Goal: Transaction & Acquisition: Purchase product/service

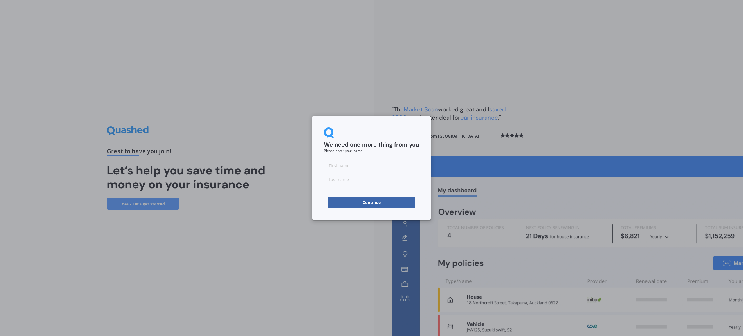
drag, startPoint x: 370, startPoint y: 157, endPoint x: 366, endPoint y: 162, distance: 6.6
click at [370, 157] on form "We need one more thing from you Please enter your name Continue" at bounding box center [371, 167] width 95 height 81
click at [365, 164] on input at bounding box center [371, 166] width 95 height 12
type input "[PERSON_NAME]"
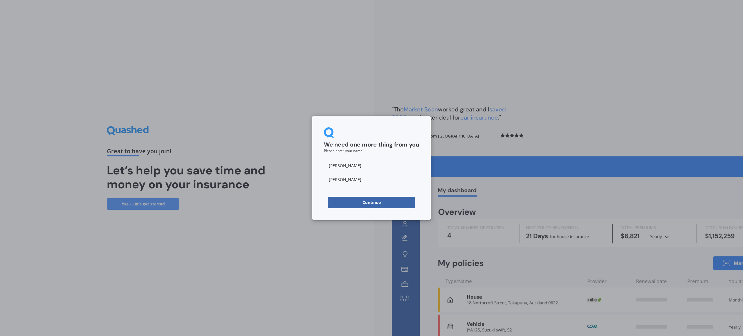
click button "Continue" at bounding box center [371, 203] width 87 height 12
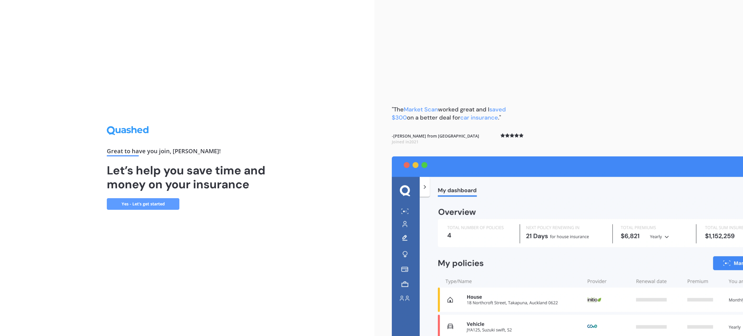
click at [149, 206] on link "Yes - Let’s get started" at bounding box center [143, 204] width 73 height 12
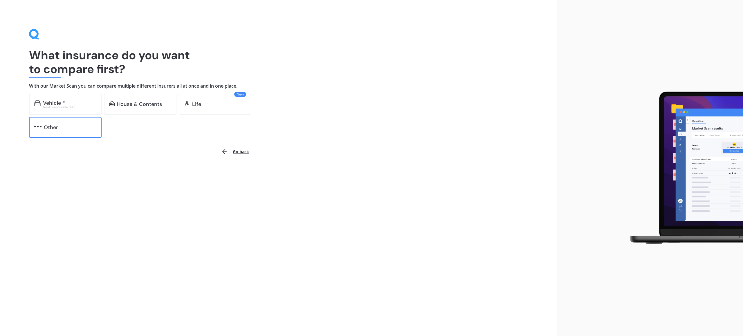
click at [40, 134] on div "Other" at bounding box center [65, 127] width 73 height 21
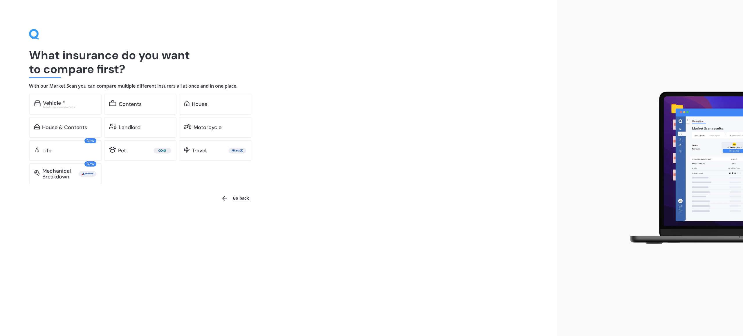
click at [350, 133] on div "What insurance do you want to compare first? With our Market Scan you can compa…" at bounding box center [278, 106] width 499 height 155
click at [51, 109] on div "Vehicle * Excludes commercial vehicles" at bounding box center [65, 104] width 73 height 21
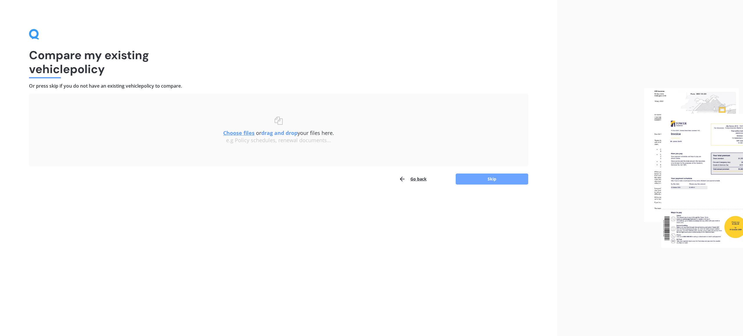
click at [510, 176] on button "Skip" at bounding box center [492, 179] width 73 height 11
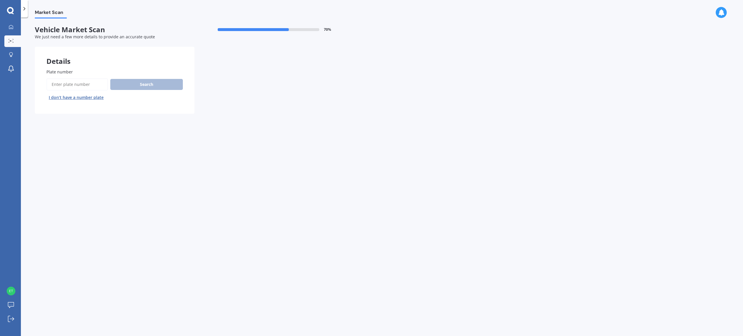
click at [91, 87] on input "Plate number" at bounding box center [77, 84] width 62 height 12
type input "qpy4"
click at [0, 0] on button "Next" at bounding box center [0, 0] width 0 height 0
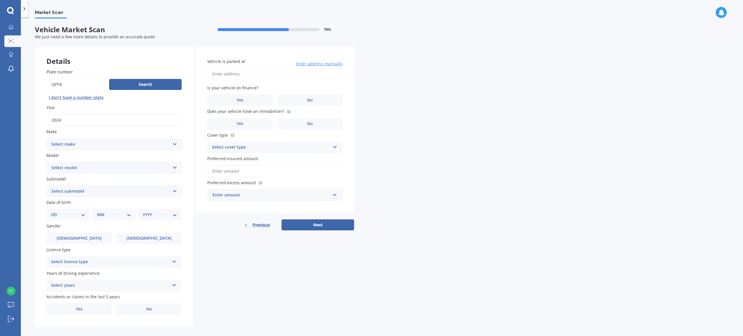
click at [117, 144] on select "Select make AC ALFA ROMEO ASTON [PERSON_NAME] AUDI AUSTIN BEDFORD Bentley BMW B…" at bounding box center [113, 145] width 135 height 12
select select "CHEVROLET"
click at [46, 139] on select "Select make AC ALFA ROMEO ASTON [PERSON_NAME] AUDI AUSTIN BEDFORD Bentley BMW B…" at bounding box center [113, 145] width 135 height 12
click at [77, 171] on select "Select model" at bounding box center [113, 168] width 135 height 12
select select "SILVERADO UTILITY"
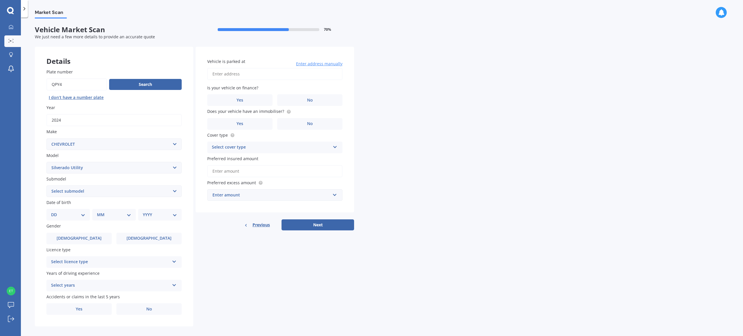
click at [46, 162] on select "Select model Avalanche Blazer C1500 Camaro Cheyenne Cobra Commercials 3 tonne a…" at bounding box center [113, 168] width 135 height 12
click at [79, 168] on select "Select model Avalanche Blazer C1500 Camaro Cheyenne Cobra Commercials 3 tonne a…" at bounding box center [113, 168] width 135 height 12
click at [46, 162] on select "Select model Avalanche Blazer C1500 Camaro Cheyenne Cobra Commercials 3 tonne a…" at bounding box center [113, 168] width 135 height 12
click at [74, 195] on select "Select submodel 1500 2400HD Custom Sport 2500 3500" at bounding box center [113, 192] width 135 height 12
select select "1500"
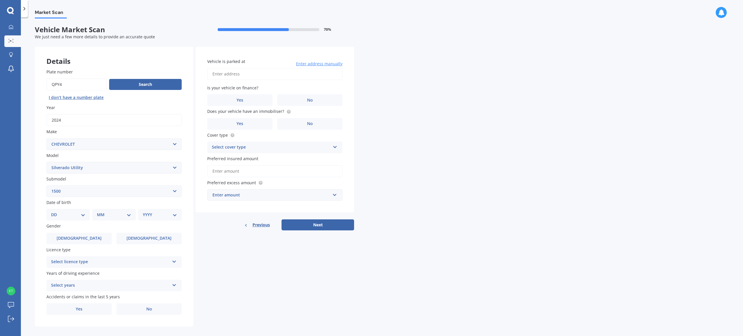
click at [46, 186] on select "Select submodel 1500 2400HD Custom Sport 2500 3500" at bounding box center [113, 192] width 135 height 12
click at [76, 214] on select "DD 01 02 03 04 05 06 07 08 09 10 11 12 13 14 15 16 17 18 19 20 21 22 23 24 25 2…" at bounding box center [68, 215] width 34 height 6
select select "16"
click at [56, 213] on select "DD 01 02 03 04 05 06 07 08 09 10 11 12 13 14 15 16 17 18 19 20 21 22 23 24 25 2…" at bounding box center [68, 215] width 34 height 6
click at [116, 216] on select "MM 01 02 03 04 05 06 07 08 09 10 11 12" at bounding box center [115, 215] width 32 height 6
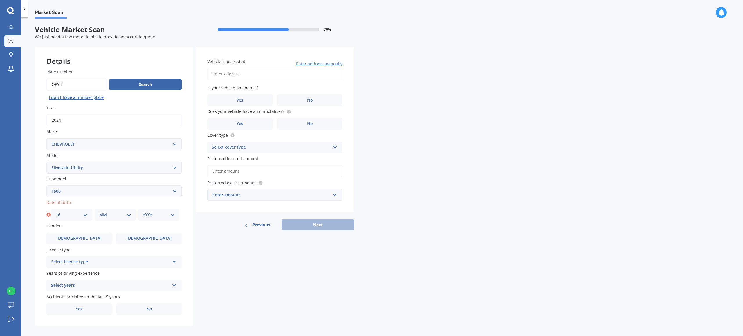
select select "01"
click at [99, 213] on select "MM 01 02 03 04 05 06 07 08 09 10 11 12" at bounding box center [115, 215] width 32 height 6
click at [155, 214] on select "YYYY 2025 2024 2023 2022 2021 2020 2019 2018 2017 2016 2015 2014 2013 2012 2011…" at bounding box center [159, 215] width 32 height 6
select select "1992"
click at [143, 213] on select "YYYY 2025 2024 2023 2022 2021 2020 2019 2018 2017 2016 2015 2014 2013 2012 2011…" at bounding box center [159, 215] width 32 height 6
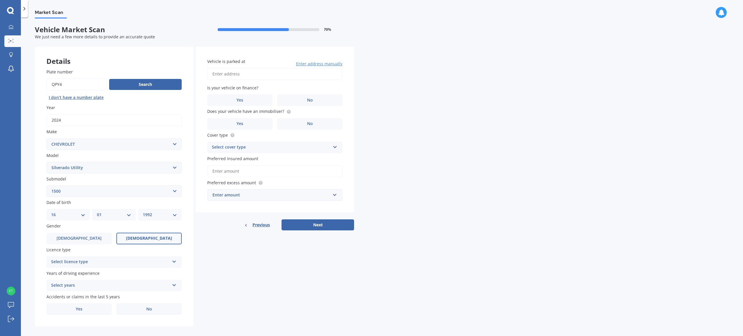
click at [151, 240] on span "[DEMOGRAPHIC_DATA]" at bounding box center [149, 238] width 46 height 5
click at [0, 0] on input "[DEMOGRAPHIC_DATA]" at bounding box center [0, 0] width 0 height 0
click at [125, 264] on div "Select licence type" at bounding box center [110, 262] width 118 height 7
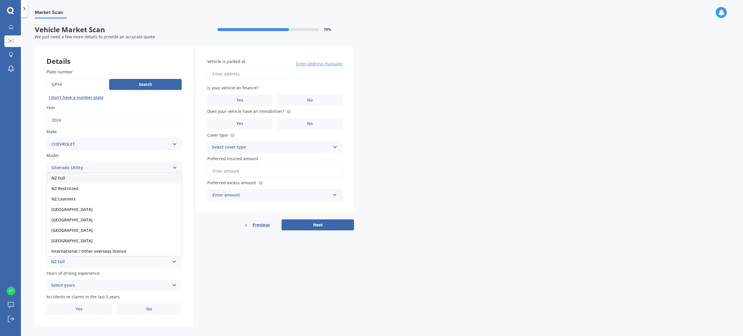
click at [70, 179] on div "NZ Full" at bounding box center [114, 178] width 135 height 10
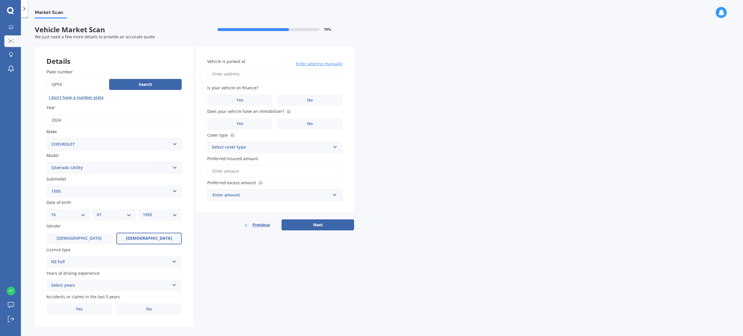
click at [81, 281] on div "Years of driving experience Select years 5 or more years 4 years 3 years 2 year…" at bounding box center [113, 280] width 135 height 21
click at [80, 286] on div "Select years" at bounding box center [110, 285] width 118 height 7
drag, startPoint x: 88, startPoint y: 235, endPoint x: 83, endPoint y: 264, distance: 29.2
click at [87, 235] on div "5 or more years" at bounding box center [114, 232] width 135 height 10
click at [80, 312] on span "Yes" at bounding box center [79, 309] width 7 height 5
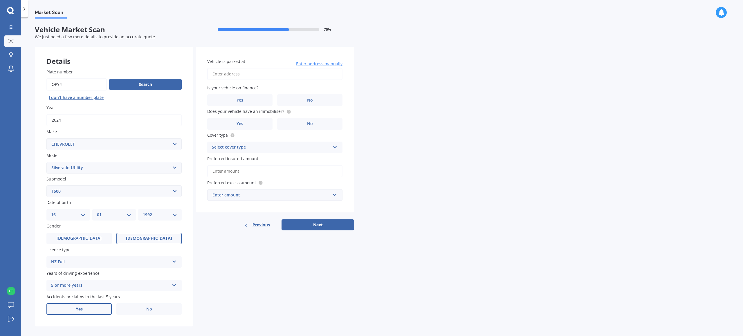
click at [0, 0] on input "Yes" at bounding box center [0, 0] width 0 height 0
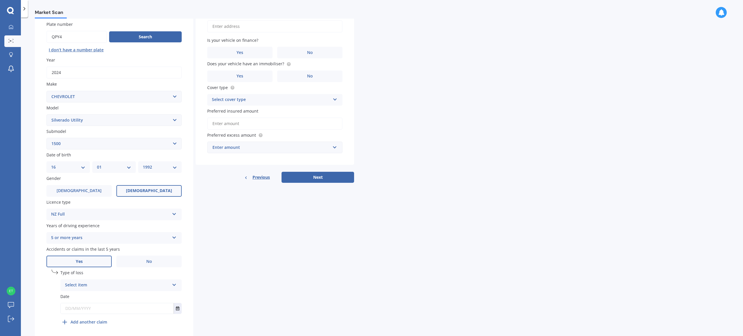
scroll to position [57, 0]
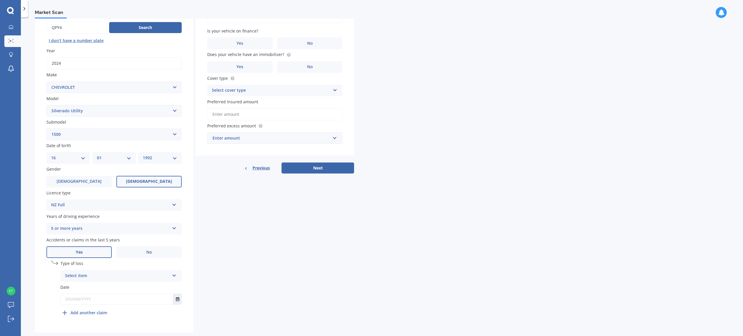
click at [113, 276] on div "Select item" at bounding box center [117, 276] width 105 height 7
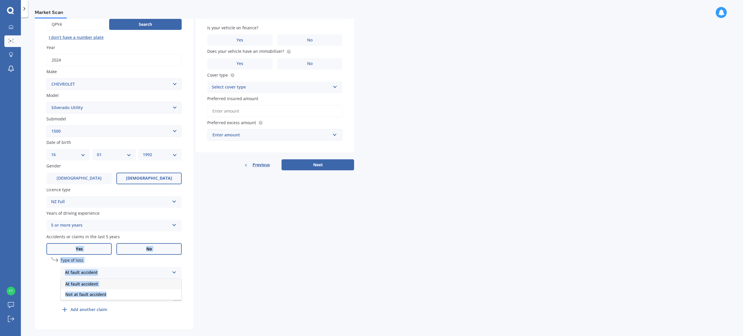
drag, startPoint x: 103, startPoint y: 299, endPoint x: 130, endPoint y: 252, distance: 53.6
click at [122, 241] on div "Plate number Search I don’t have a number plate Year [DATE] Make Select make AC…" at bounding box center [114, 163] width 159 height 332
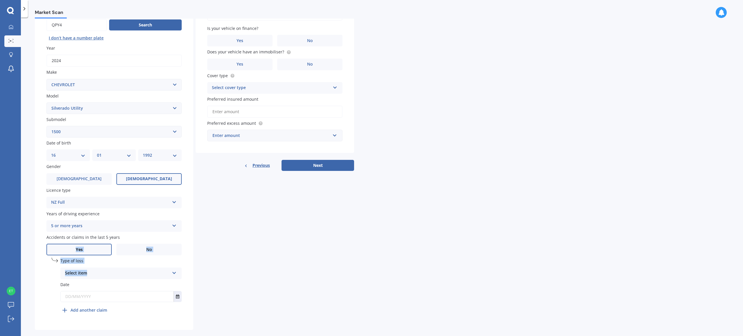
click at [139, 251] on label "No" at bounding box center [148, 250] width 65 height 12
click at [0, 0] on input "No" at bounding box center [0, 0] width 0 height 0
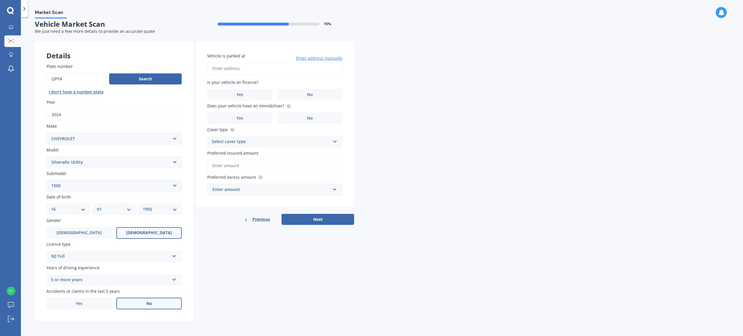
scroll to position [7, 0]
click at [273, 64] on input "Vehicle is parked at" at bounding box center [274, 68] width 135 height 12
type input "[STREET_ADDRESS]"
click at [260, 94] on label "Yes" at bounding box center [239, 95] width 65 height 12
click at [0, 0] on input "Yes" at bounding box center [0, 0] width 0 height 0
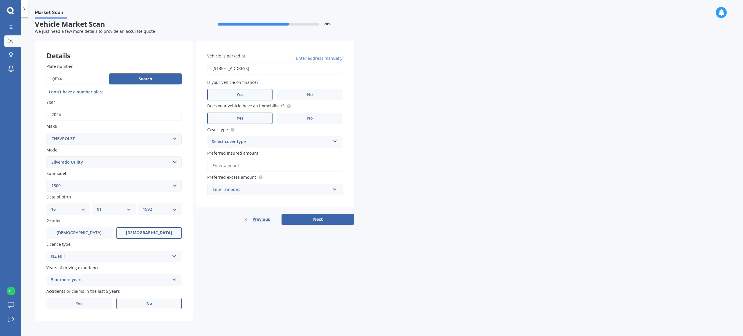
click at [255, 117] on label "Yes" at bounding box center [239, 119] width 65 height 12
click at [0, 0] on input "Yes" at bounding box center [0, 0] width 0 height 0
click at [254, 136] on div "Select cover type Comprehensive Third Party, Fire & Theft Third Party" at bounding box center [274, 142] width 135 height 12
click at [247, 153] on div "Comprehensive" at bounding box center [275, 153] width 135 height 10
click at [245, 168] on input "Preferred insured amount" at bounding box center [274, 166] width 135 height 12
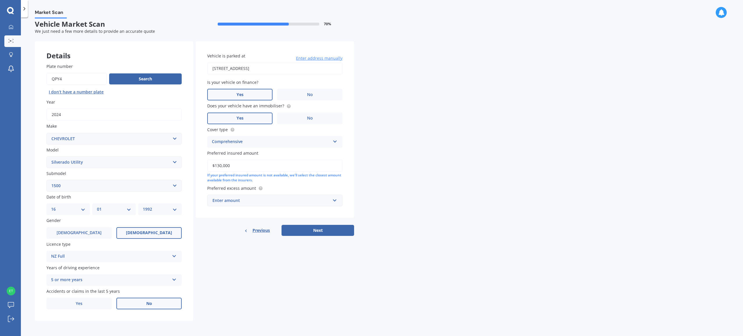
click at [390, 157] on div "Market Scan Vehicle Market Scan 70 % We just need a few more details to provide…" at bounding box center [382, 178] width 722 height 319
click at [292, 165] on input "$130,000" at bounding box center [274, 166] width 135 height 12
type input "$140,000"
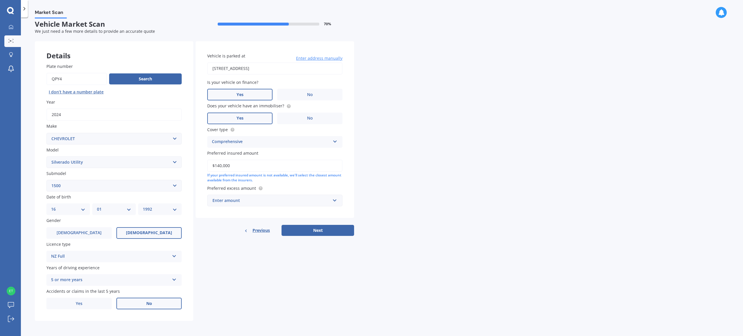
drag, startPoint x: 445, startPoint y: 239, endPoint x: 438, endPoint y: 238, distance: 6.1
click at [445, 239] on div "Market Scan Vehicle Market Scan 70 % We just need a few more details to provide…" at bounding box center [382, 178] width 722 height 319
click at [302, 198] on div "Enter amount" at bounding box center [272, 200] width 118 height 6
drag, startPoint x: 228, startPoint y: 234, endPoint x: 322, endPoint y: 247, distance: 95.0
click at [227, 234] on div "$500" at bounding box center [275, 233] width 135 height 11
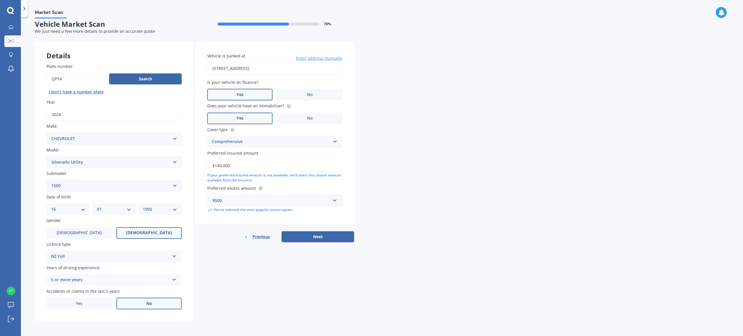
drag, startPoint x: 413, startPoint y: 256, endPoint x: 400, endPoint y: 252, distance: 13.8
click at [413, 256] on div "Market Scan Vehicle Market Scan 70 % We just need a few more details to provide…" at bounding box center [382, 178] width 722 height 319
click at [345, 233] on button "Next" at bounding box center [318, 236] width 73 height 11
select select "16"
select select "01"
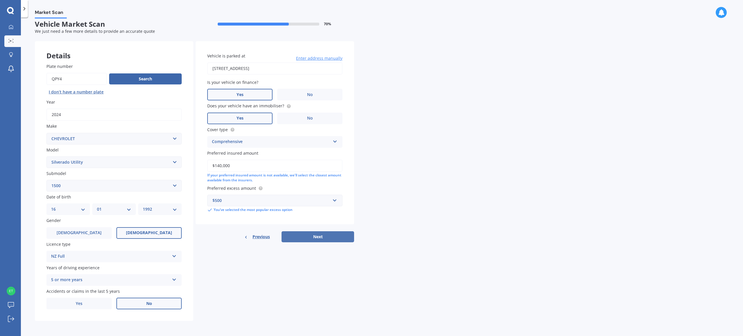
select select "1992"
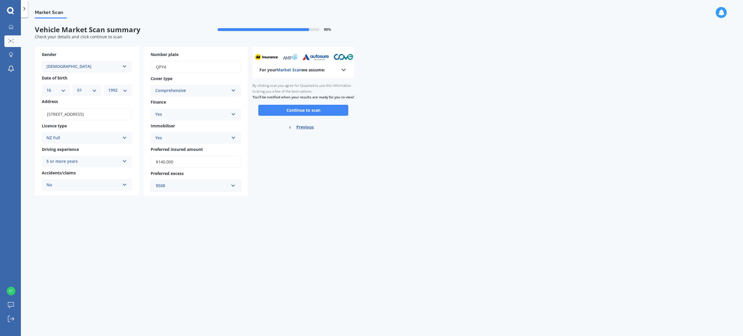
scroll to position [0, 0]
click at [311, 116] on button "Continue to scan" at bounding box center [303, 110] width 90 height 11
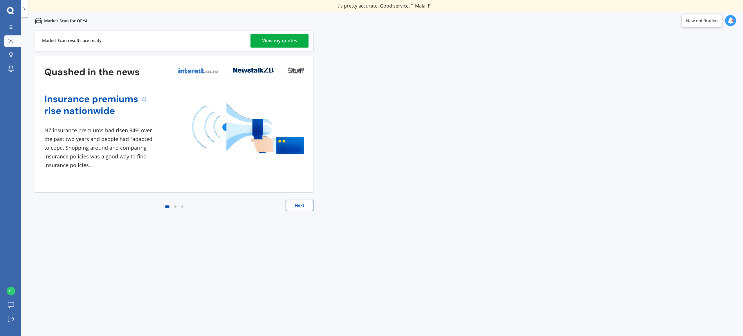
click at [294, 42] on div "View my quotes" at bounding box center [279, 41] width 35 height 14
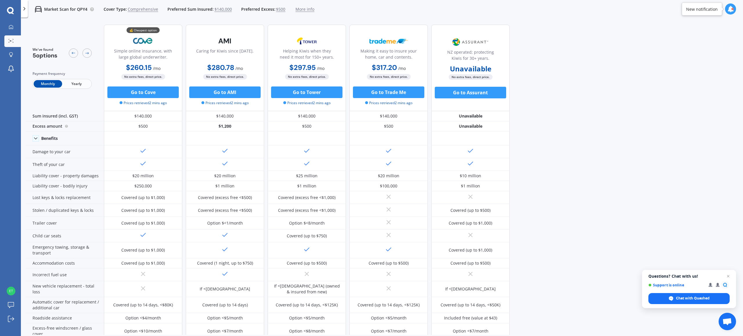
drag, startPoint x: 729, startPoint y: 276, endPoint x: 677, endPoint y: 205, distance: 88.3
click at [729, 276] on span "Open chat" at bounding box center [728, 276] width 7 height 7
click at [662, 170] on div "We've found 5 options Payment frequency Monthly Yearly 💰 Cheapest option Simple…" at bounding box center [385, 177] width 718 height 315
click at [276, 8] on span "$500" at bounding box center [280, 9] width 9 height 6
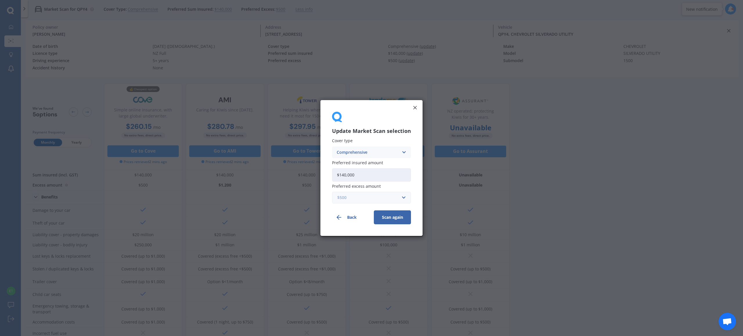
click at [370, 194] on input "text" at bounding box center [370, 197] width 74 height 11
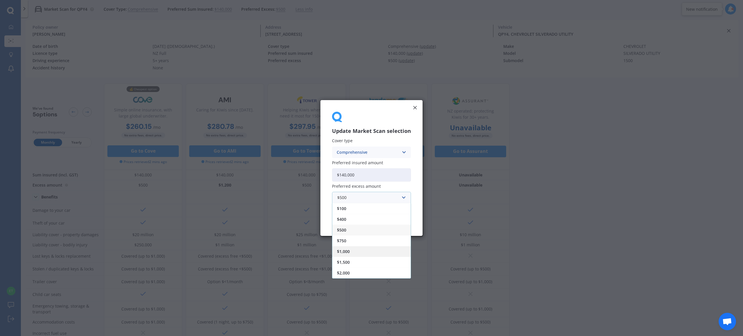
click at [354, 254] on div "$1,000" at bounding box center [371, 251] width 78 height 11
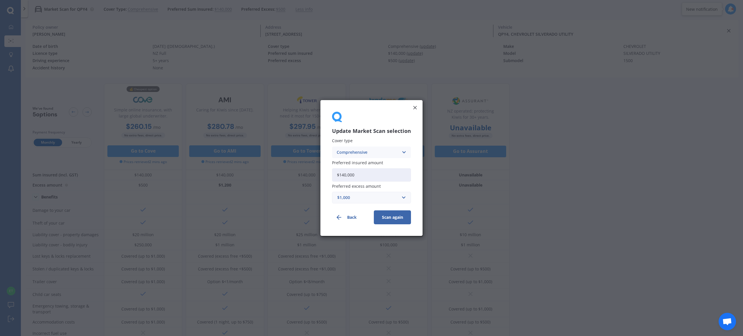
click at [393, 217] on button "Scan again" at bounding box center [392, 218] width 37 height 14
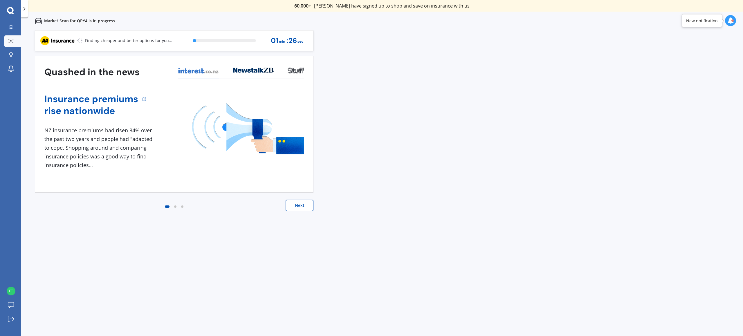
click at [330, 284] on div "Previous 60,000+ Kiwis have signed up to shop and save on insurance with us " H…" at bounding box center [382, 198] width 722 height 336
click at [272, 36] on div "View my quotes" at bounding box center [279, 41] width 35 height 14
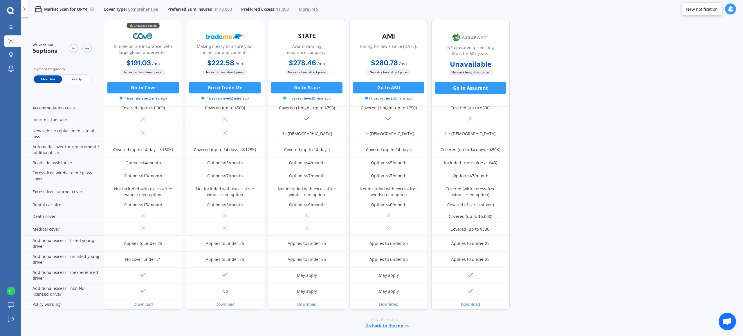
scroll to position [155, 0]
click at [12, 7] on icon at bounding box center [10, 11] width 7 height 8
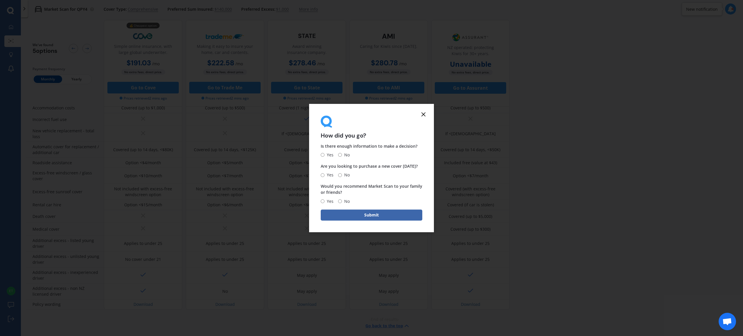
click at [424, 114] on line at bounding box center [423, 114] width 3 height 3
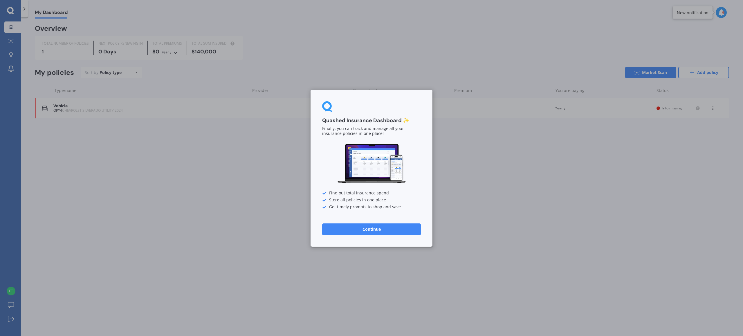
drag, startPoint x: 348, startPoint y: 236, endPoint x: 348, endPoint y: 231, distance: 4.9
click at [348, 236] on div "Quashed Insurance Dashboard ✨ Finally, you can track and manage all your insura…" at bounding box center [372, 168] width 122 height 157
drag, startPoint x: 348, startPoint y: 231, endPoint x: 343, endPoint y: 229, distance: 5.6
click at [348, 231] on button "Continue" at bounding box center [371, 229] width 99 height 12
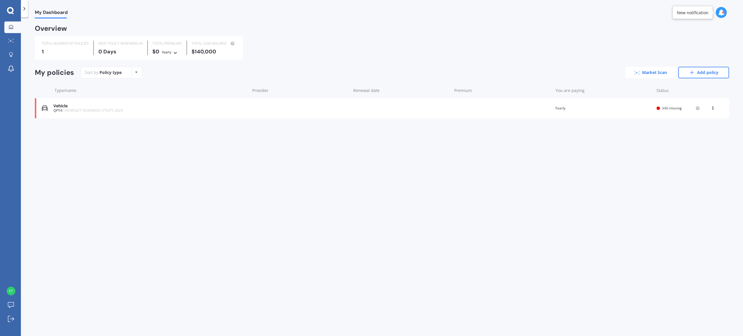
click at [663, 67] on link "Market Scan" at bounding box center [650, 73] width 51 height 12
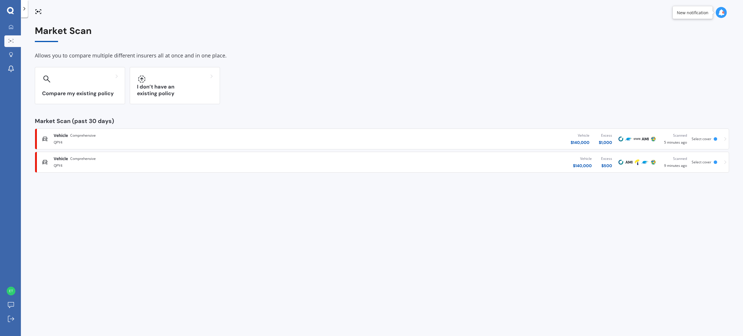
click at [487, 49] on div "Market Scan Allows you to compare multiple different insurers all at once and i…" at bounding box center [382, 99] width 695 height 147
click at [437, 157] on div "Vehicle $ 140,000 Excess $ 500" at bounding box center [473, 162] width 287 height 17
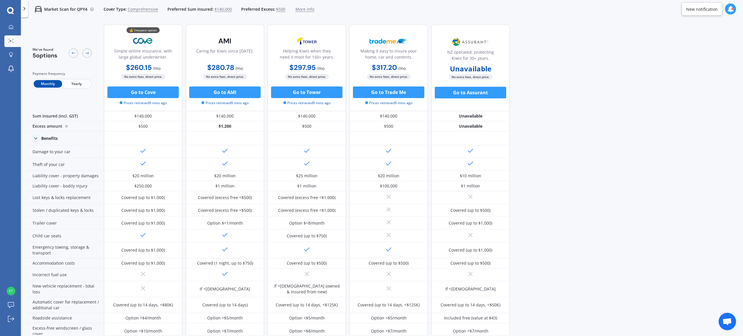
click at [392, 85] on div "No extra fees, direct price. Go to Trade Me Prices retrieved 9 mins ago" at bounding box center [389, 90] width 78 height 32
click at [11, 6] on div "My Dashboard Market Scan Explore insurance Notifications [PERSON_NAME] Submit f…" at bounding box center [10, 168] width 21 height 336
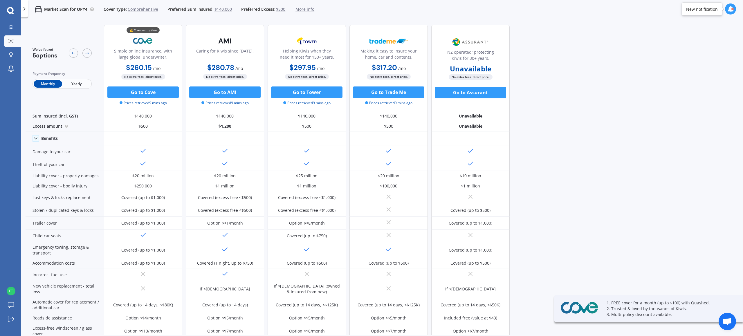
click at [9, 8] on icon at bounding box center [10, 10] width 7 height 7
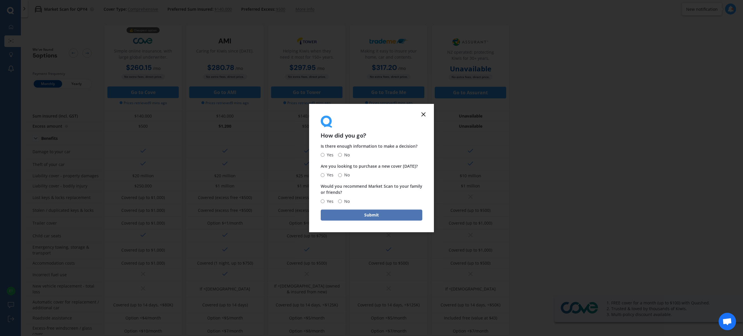
click at [357, 215] on button "Submit" at bounding box center [372, 215] width 102 height 11
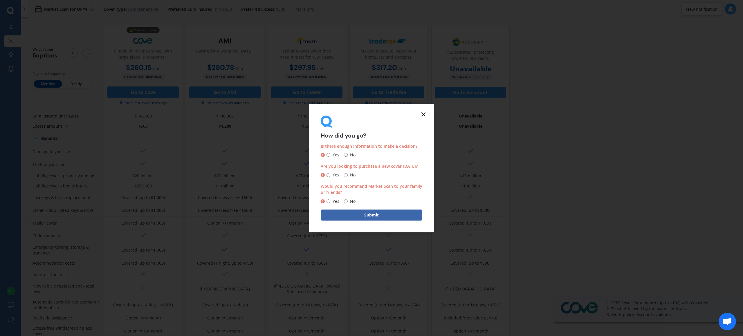
click at [423, 115] on line at bounding box center [423, 114] width 3 height 3
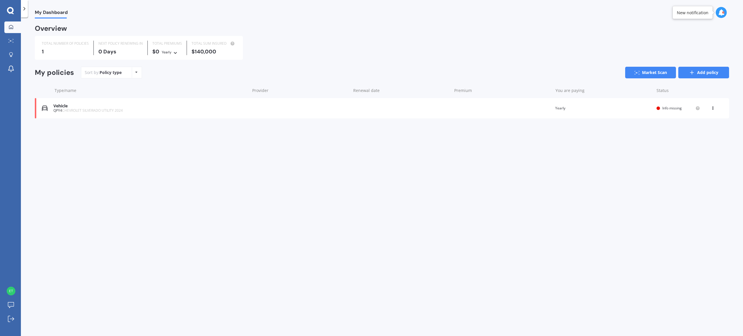
click at [708, 70] on link "Add policy" at bounding box center [704, 73] width 51 height 12
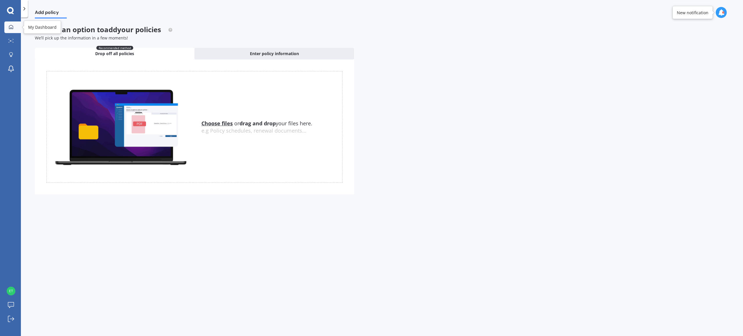
click at [13, 29] on icon at bounding box center [11, 27] width 5 height 5
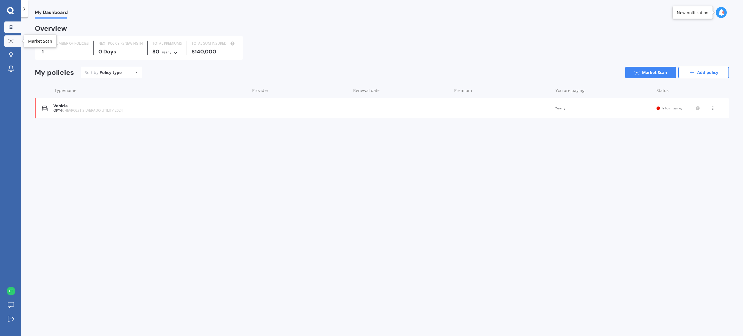
click at [12, 37] on link "Market Scan" at bounding box center [12, 41] width 17 height 12
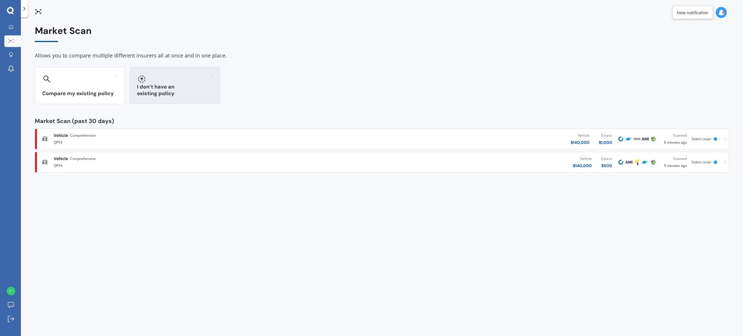
click at [180, 79] on div at bounding box center [175, 78] width 76 height 9
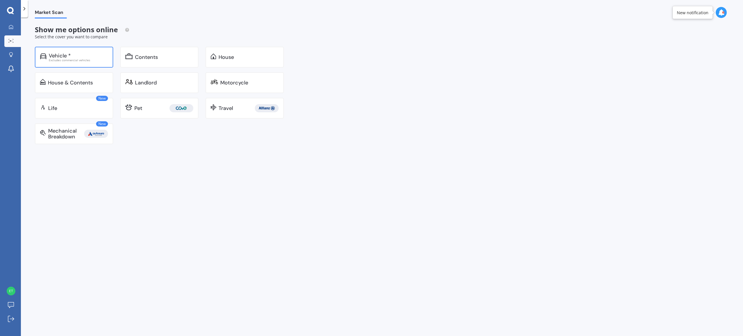
click at [73, 57] on div "Vehicle *" at bounding box center [78, 56] width 59 height 6
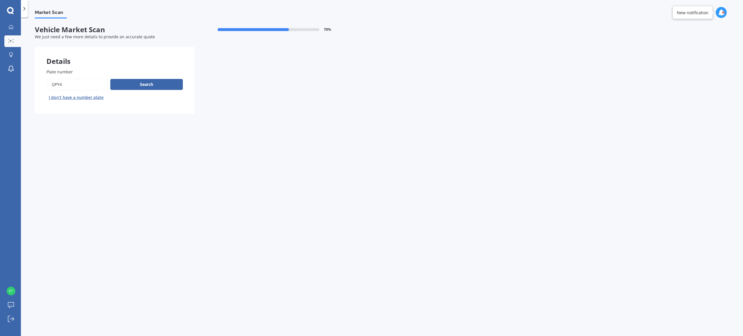
click at [70, 87] on input "Plate number" at bounding box center [77, 84] width 62 height 12
paste input "NYG442"
type input "NYG442"
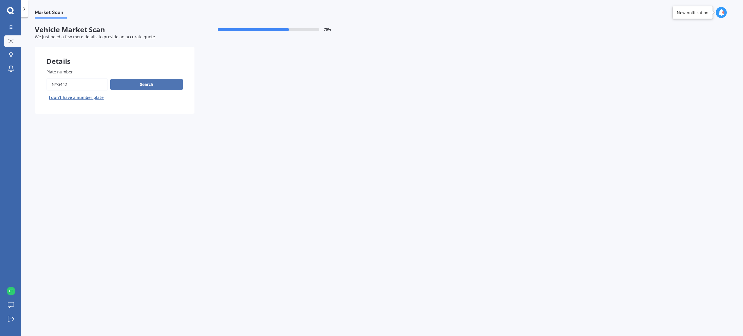
click at [131, 87] on button "Search" at bounding box center [146, 84] width 73 height 11
select select "TESLA"
select select "3"
select select "16"
select select "01"
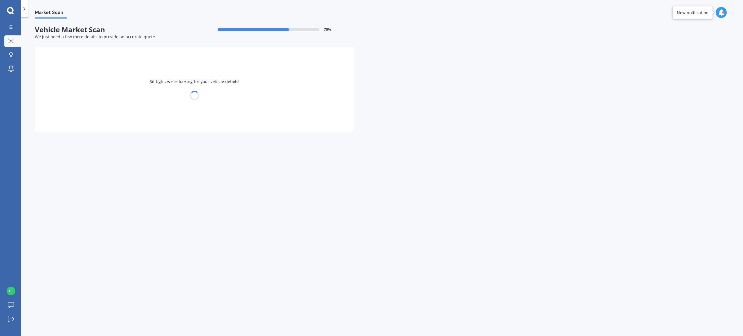
select select "1992"
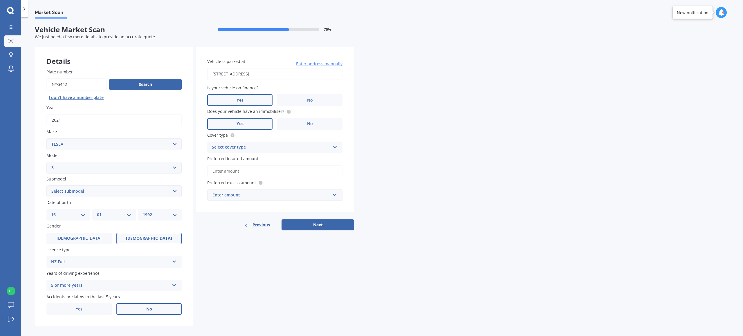
click at [95, 194] on select "Select submodel EV" at bounding box center [113, 192] width 135 height 12
select select "EV"
click at [46, 186] on select "Select submodel EV" at bounding box center [113, 192] width 135 height 12
drag, startPoint x: 272, startPoint y: 285, endPoint x: 267, endPoint y: 280, distance: 7.3
click at [272, 285] on div "Details Plate number Search I don’t have a number plate Year [DATE] Make Select…" at bounding box center [194, 187] width 319 height 280
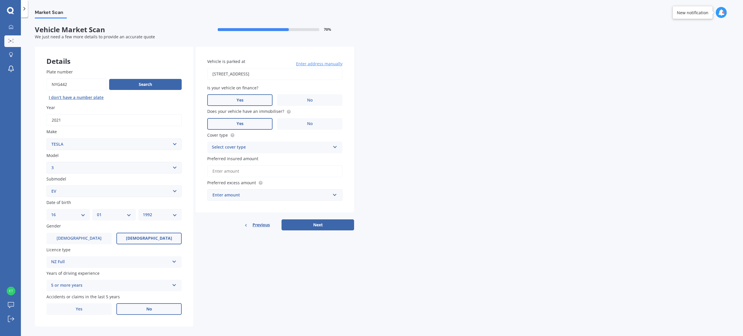
click at [167, 214] on select "YYYY 2025 2024 2023 2022 2021 2020 2019 2018 2017 2016 2015 2014 2013 2012 2011…" at bounding box center [160, 215] width 34 height 6
select select "1991"
click at [143, 213] on select "YYYY 2025 2024 2023 2022 2021 2020 2019 2018 2017 2016 2015 2014 2013 2012 2011…" at bounding box center [160, 215] width 34 height 6
click at [232, 147] on div "Select cover type" at bounding box center [271, 147] width 118 height 7
click at [230, 161] on span "Comprehensive" at bounding box center [227, 159] width 31 height 6
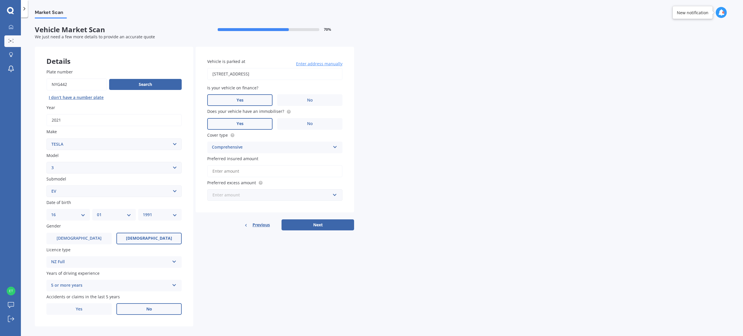
click at [280, 199] on input "text" at bounding box center [273, 195] width 130 height 11
drag, startPoint x: 262, startPoint y: 228, endPoint x: 286, endPoint y: 233, distance: 24.6
click at [262, 228] on div "$500" at bounding box center [275, 227] width 135 height 11
click at [312, 227] on button "Next" at bounding box center [318, 231] width 73 height 11
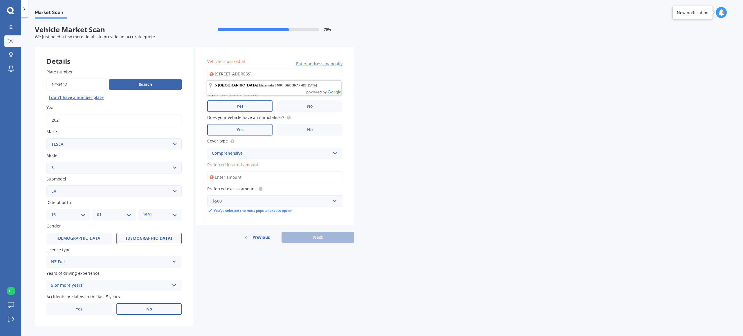
click at [267, 202] on div "$500" at bounding box center [272, 201] width 118 height 6
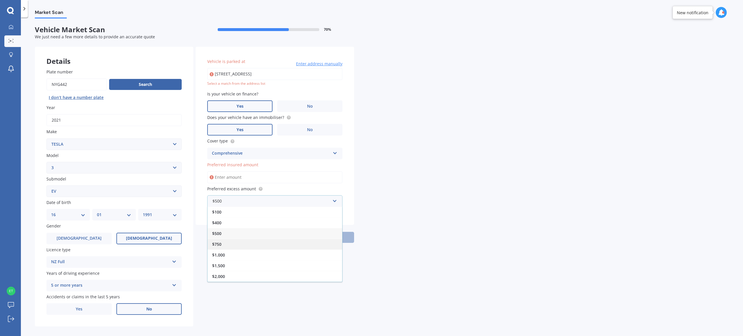
drag, startPoint x: 226, startPoint y: 242, endPoint x: 231, endPoint y: 223, distance: 19.7
click at [226, 242] on div "$750" at bounding box center [275, 244] width 135 height 11
click at [227, 183] on input "Preferred insured amount" at bounding box center [274, 177] width 135 height 12
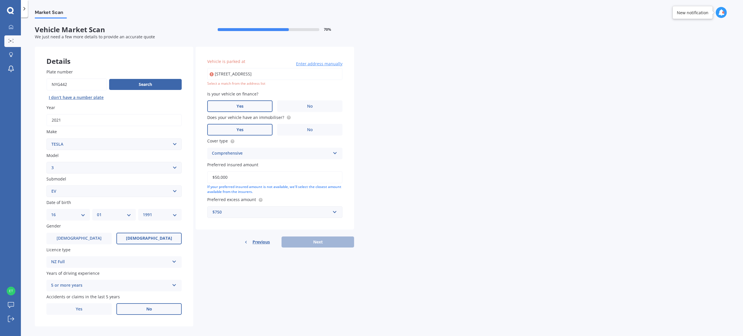
type input "$50,000"
click at [498, 175] on div "Market Scan Vehicle Market Scan 70 % We just need a few more details to provide…" at bounding box center [382, 178] width 722 height 319
click at [281, 77] on input "[STREET_ADDRESS]" at bounding box center [274, 74] width 135 height 12
drag, startPoint x: 276, startPoint y: 85, endPoint x: 276, endPoint y: 123, distance: 38.6
type input "[STREET_ADDRESS]"
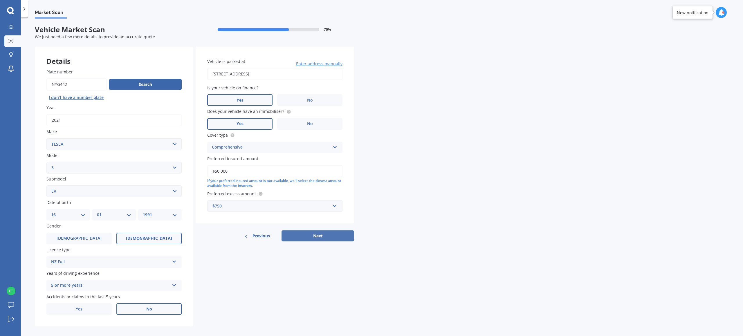
click at [320, 242] on button "Next" at bounding box center [318, 236] width 73 height 11
select select "16"
select select "01"
select select "1991"
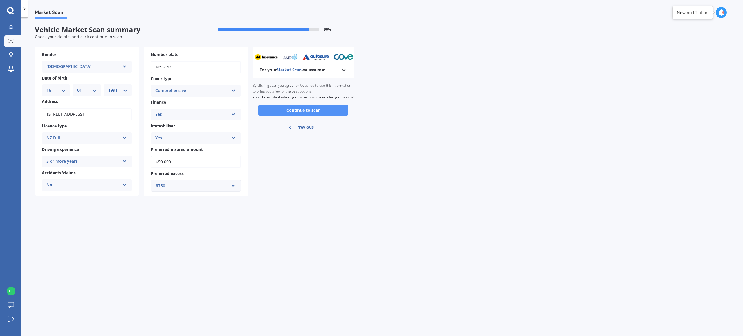
click at [320, 114] on button "Continue to scan" at bounding box center [303, 110] width 90 height 11
click at [315, 113] on div "Ready to go By clicking scan you agree for Quashed to use this information to b…" at bounding box center [304, 107] width 102 height 58
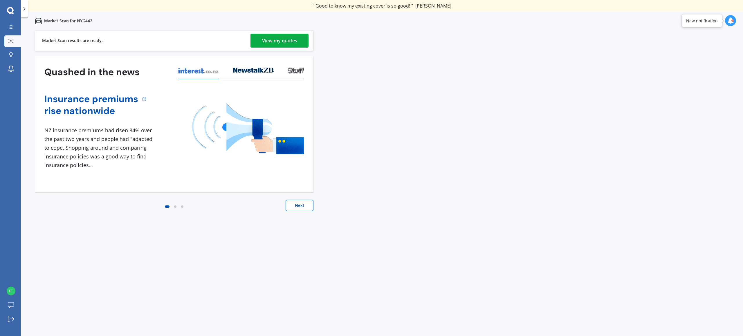
click at [296, 206] on button "Next" at bounding box center [300, 206] width 28 height 12
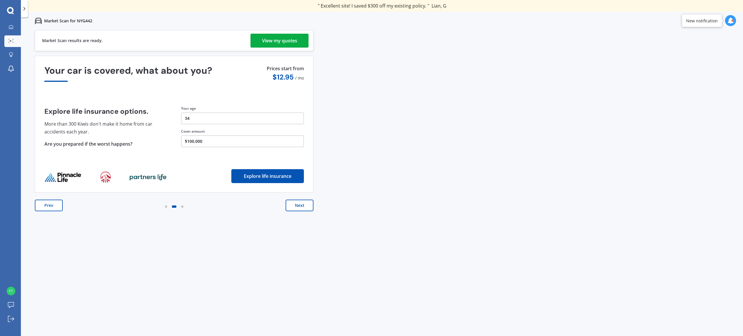
drag, startPoint x: 296, startPoint y: 206, endPoint x: 350, endPoint y: 40, distance: 174.7
click at [350, 40] on div "Previous 60,000+ Kiwis have signed up to shop and save on insurance with us " H…" at bounding box center [382, 198] width 722 height 336
click at [268, 43] on div "View my quotes" at bounding box center [279, 41] width 35 height 14
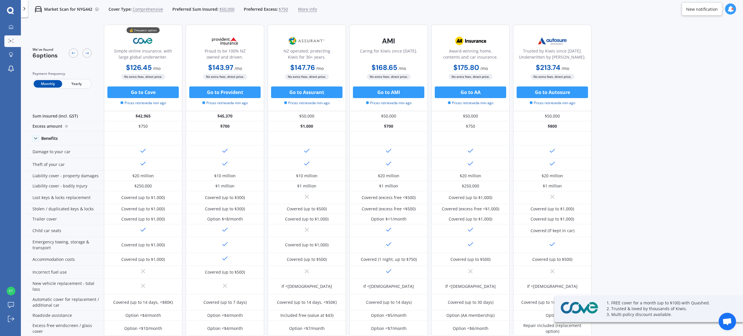
click at [227, 43] on img at bounding box center [225, 41] width 38 height 15
